Goal: Information Seeking & Learning: Check status

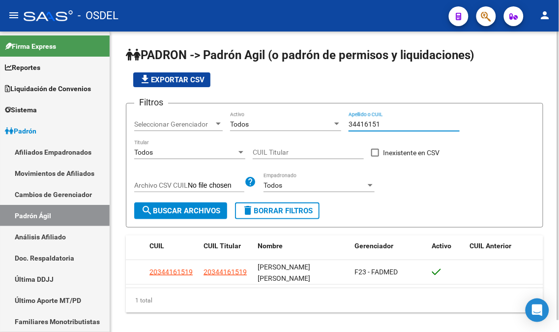
drag, startPoint x: 382, startPoint y: 122, endPoint x: 332, endPoint y: 128, distance: 50.1
click at [332, 128] on div "Filtros Seleccionar Gerenciador Seleccionar Gerenciador Todos Activo 34416151 A…" at bounding box center [334, 156] width 401 height 91
paste input "0696454"
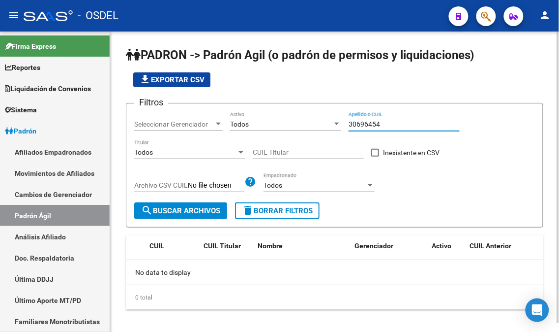
click at [389, 123] on input "30696454" at bounding box center [404, 124] width 111 height 8
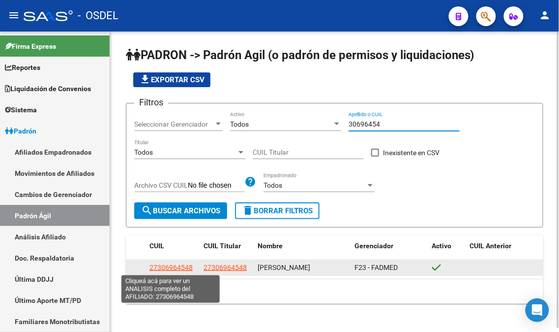
type input "30696454"
click at [174, 269] on span "27306964548" at bounding box center [171, 267] width 43 height 8
type textarea "27306964548"
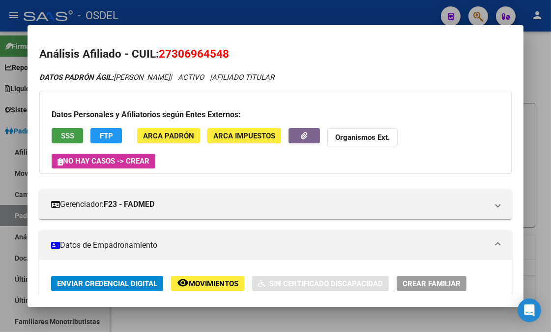
click at [65, 140] on button "SSS" at bounding box center [67, 135] width 31 height 15
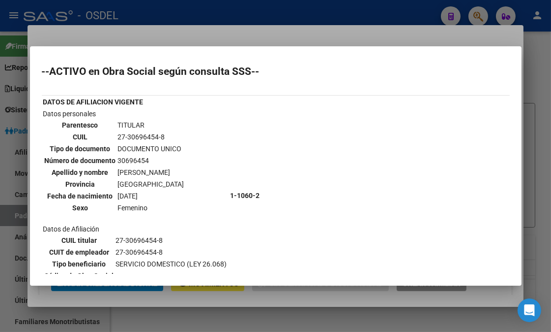
click at [546, 89] on div at bounding box center [275, 166] width 551 height 332
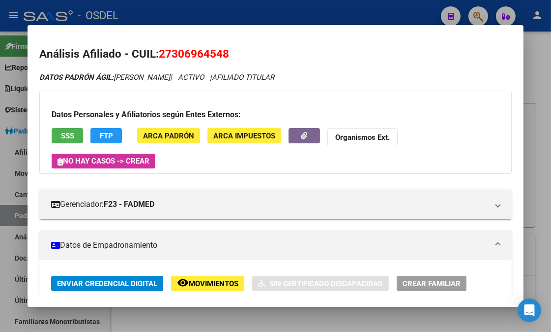
click at [546, 89] on div at bounding box center [275, 166] width 551 height 332
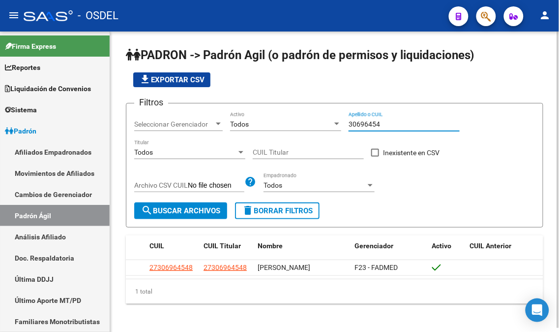
drag, startPoint x: 387, startPoint y: 124, endPoint x: 335, endPoint y: 122, distance: 52.7
click at [335, 122] on div "Filtros Seleccionar Gerenciador Seleccionar Gerenciador Todos Activo 30696454 A…" at bounding box center [334, 156] width 401 height 91
paste input "23-34975948-9"
drag, startPoint x: 357, startPoint y: 124, endPoint x: 340, endPoint y: 125, distance: 16.7
click at [340, 125] on div "Filtros Seleccionar Gerenciador Seleccionar Gerenciador Todos Activo 23-3497594…" at bounding box center [334, 156] width 401 height 91
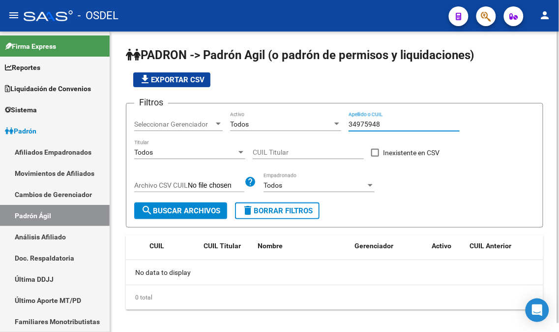
type input "34975948"
click at [397, 131] on div "34975948 Apellido o CUIL" at bounding box center [404, 125] width 111 height 28
click at [396, 125] on input "34975948" at bounding box center [404, 124] width 111 height 8
